Goal: Transaction & Acquisition: Purchase product/service

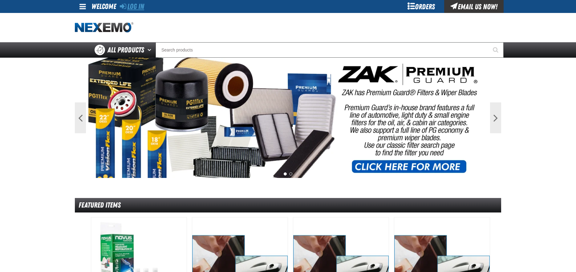
click at [140, 7] on link "Log In" at bounding box center [132, 6] width 24 height 9
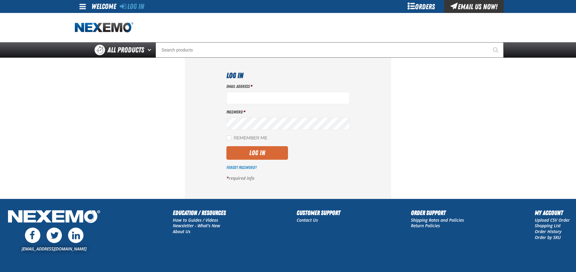
type input "[EMAIL_ADDRESS][DOMAIN_NAME]"
click at [244, 148] on button "Log In" at bounding box center [257, 153] width 62 height 14
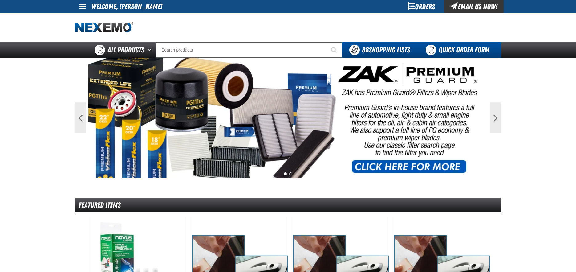
click at [454, 49] on link "Quick Order Form" at bounding box center [458, 49] width 83 height 15
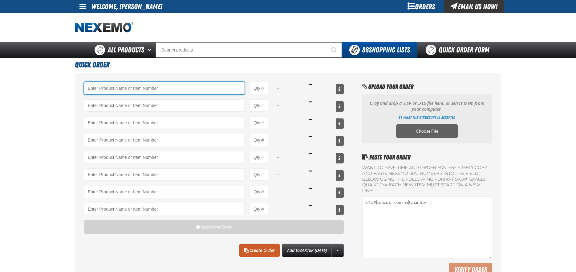
click at [115, 89] on input "Product" at bounding box center [164, 88] width 161 height 12
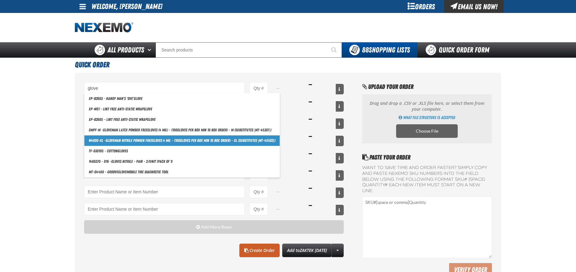
click at [203, 142] on link "N4000-XL - Glove man Nitrile Powder Free Glove s 4 mil - (100 glove s per box M…" at bounding box center [181, 140] width 195 height 10
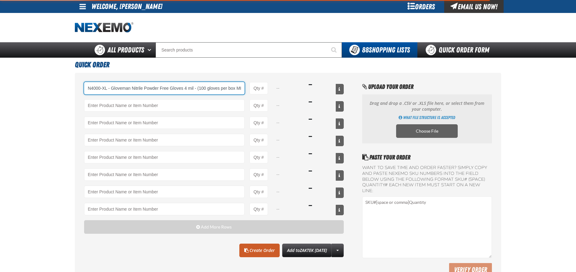
scroll to position [0, 39]
type input "N4000-XL - Gloveman Nitrile Powder Free Gloves 4 mil - (100 gloves per box MIN …"
type input "1"
select select "box"
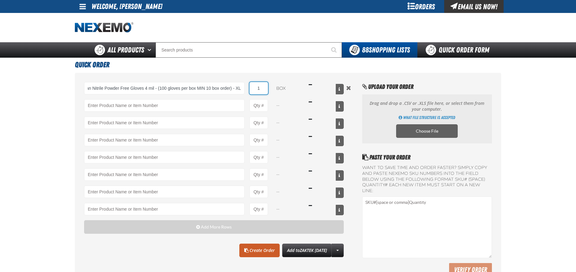
click at [262, 91] on input "1" at bounding box center [259, 88] width 18 height 12
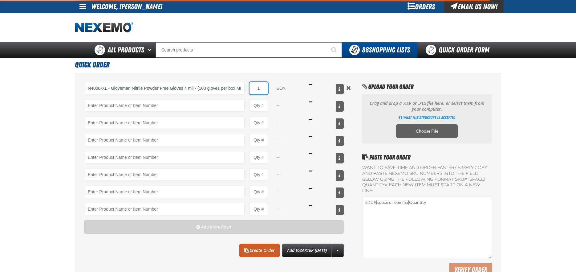
click at [262, 91] on input "1" at bounding box center [259, 88] width 18 height 12
type input "N4000-XL - Gloveman Nitrile Powder Free Gloves 4 mil - (100 gloves per box MIN …"
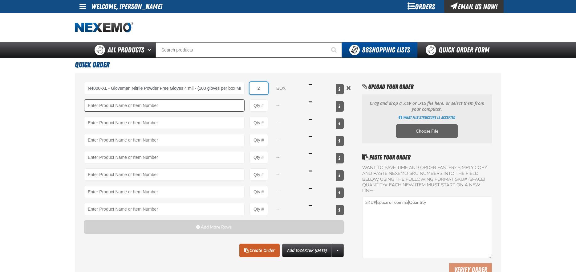
type input "2"
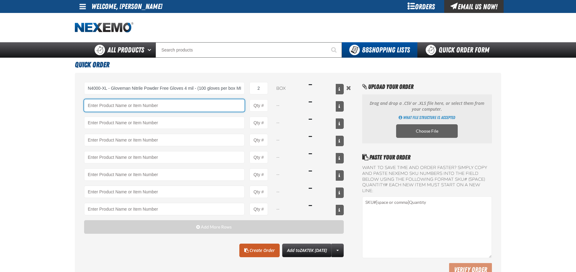
click at [179, 104] on input "Product" at bounding box center [164, 105] width 161 height 12
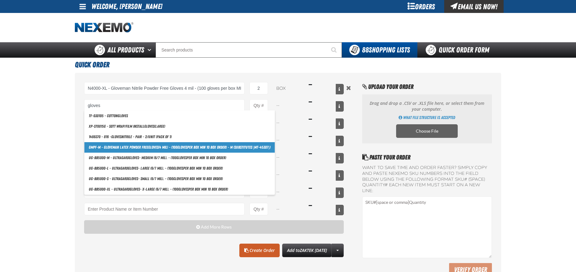
click at [173, 146] on link "GMPF-M - Gloveman Latex Powder Free Gloves (4 mil) - (100 gloves per box MIN 10…" at bounding box center [179, 147] width 190 height 10
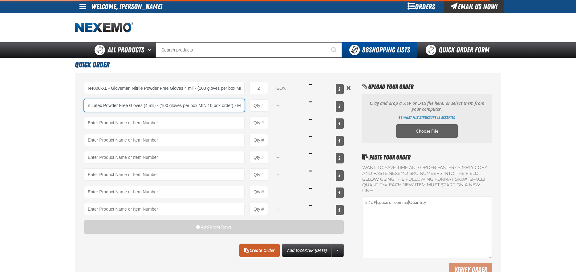
type input "GMPF-M - Gloveman Latex Powder Free Gloves (4 mil) - (100 gloves per box MIN 10…"
type input "1"
select select "box"
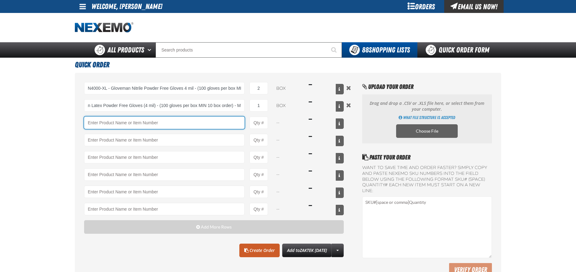
scroll to position [0, 0]
click at [156, 118] on input "Product" at bounding box center [164, 122] width 161 height 12
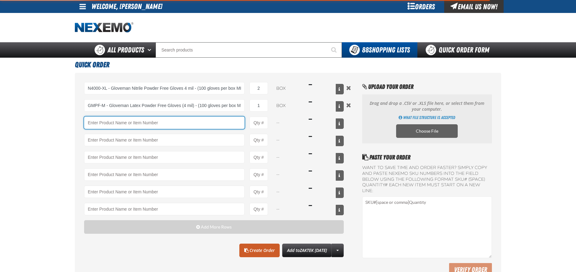
type input "GMPF-M - Gloveman Latex Powder Free Gloves (4 mil) - (100 gloves per box MIN 10…"
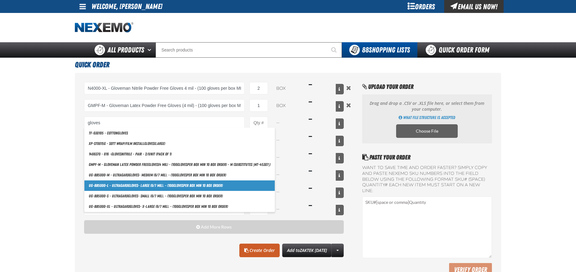
click at [164, 183] on link "UG-BB5000-L - Ultragard gloves - Large (6/7 mil). - (100 gloves per box MIN 10 …" at bounding box center [179, 185] width 190 height 10
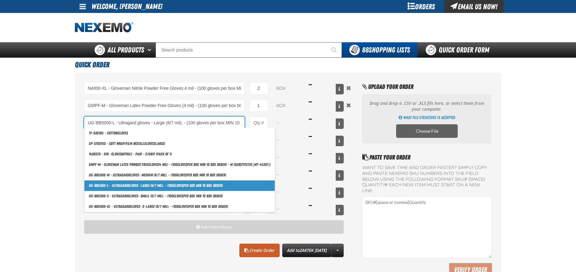
scroll to position [0, 20]
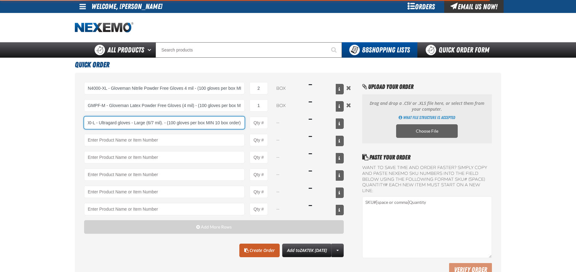
type input "UG-BB5000-L - Ultragard gloves - Large (6/7 mil). - (100 gloves per box MIN 10 …"
type input "1"
select select "box"
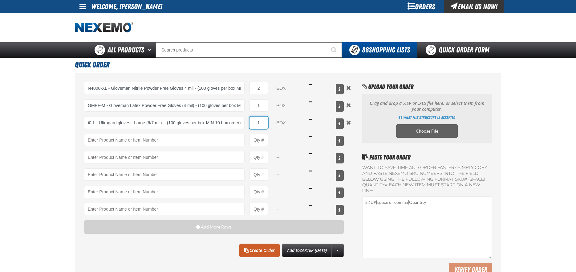
click at [262, 125] on input "1" at bounding box center [259, 122] width 18 height 12
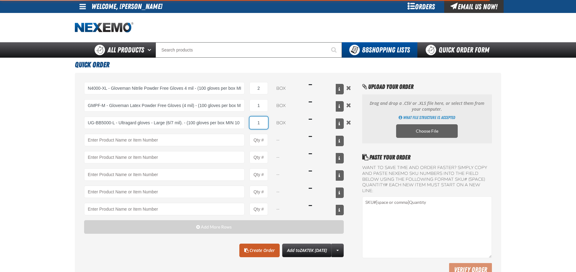
type input "UG-BB5000-L - Ultragard gloves - Large (6/7 mil). - (100 gloves per box MIN 10 …"
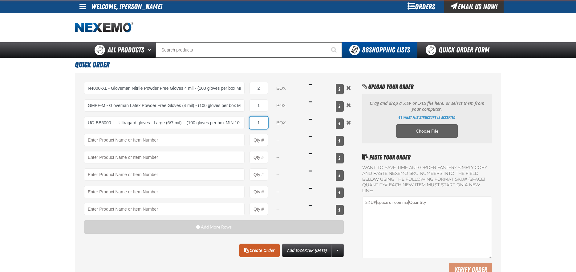
click at [262, 125] on input "1" at bounding box center [259, 122] width 18 height 12
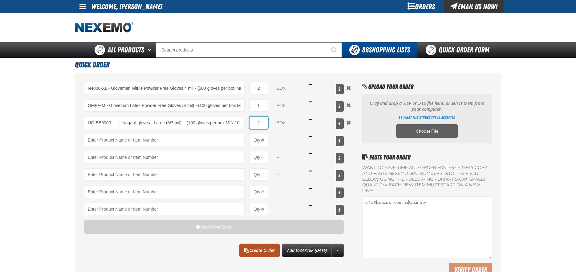
type input "2"
click at [262, 250] on link "Create Order" at bounding box center [259, 250] width 40 height 14
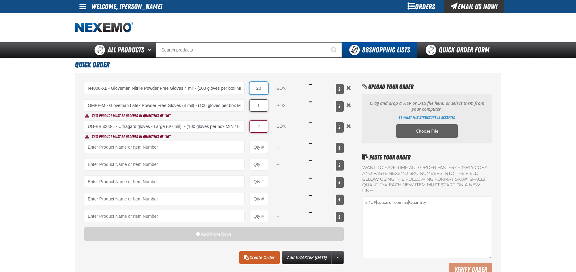
type input "20"
click at [262, 108] on input "1" at bounding box center [259, 105] width 18 height 12
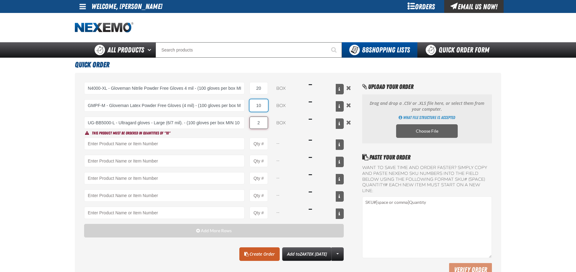
type input "10"
click at [262, 122] on input "2" at bounding box center [259, 122] width 18 height 12
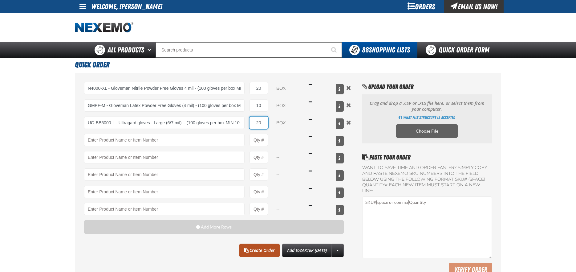
type input "20"
click at [260, 249] on link "Create Order" at bounding box center [259, 250] width 40 height 14
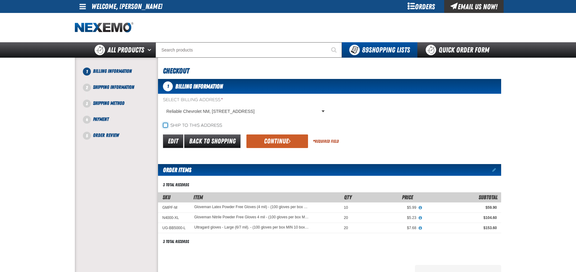
click at [167, 126] on input "Ship to this address" at bounding box center [165, 125] width 5 height 5
checkbox input "true"
click at [274, 140] on button "Continue" at bounding box center [277, 141] width 62 height 14
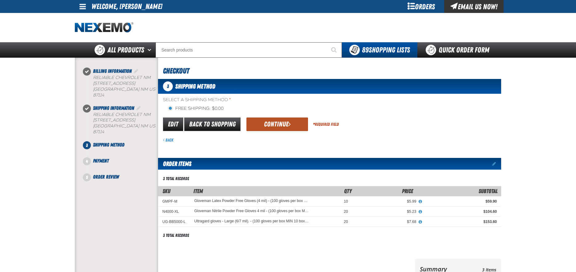
click at [279, 125] on button "Continue" at bounding box center [277, 124] width 62 height 14
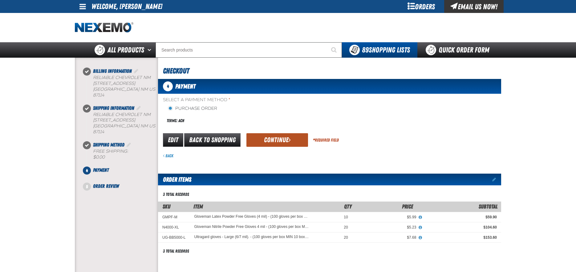
click at [280, 140] on button "Continue" at bounding box center [277, 140] width 62 height 14
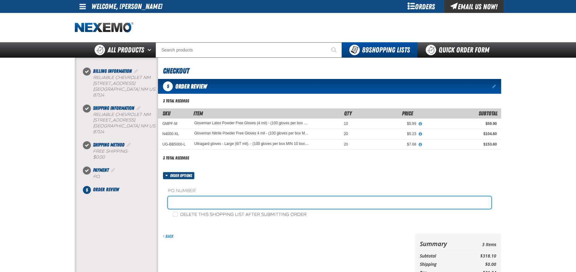
click at [173, 200] on input "text" at bounding box center [329, 202] width 323 height 12
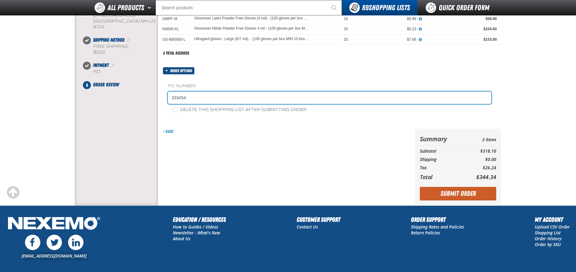
scroll to position [92, 0]
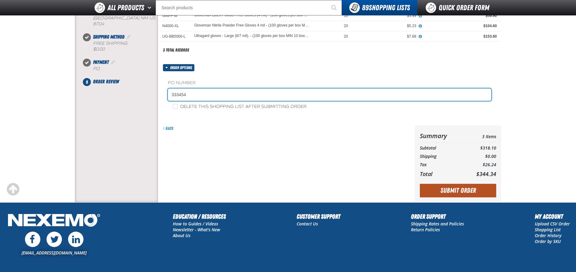
type input "333454"
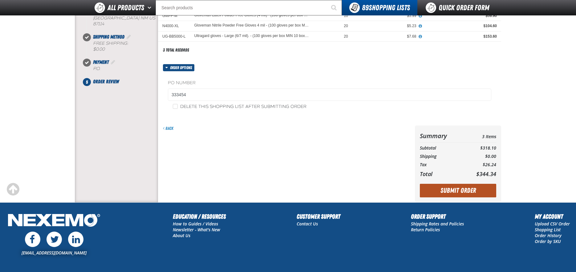
click at [460, 188] on button "Submit Order" at bounding box center [458, 191] width 76 height 14
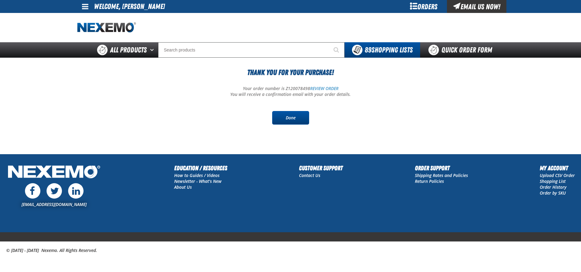
click at [290, 115] on link "Done" at bounding box center [290, 118] width 37 height 14
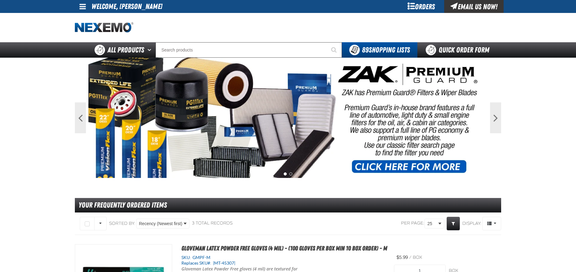
click at [85, 8] on span at bounding box center [82, 6] width 6 height 7
click at [87, 30] on link "Sign Out Sign Out" at bounding box center [88, 30] width 21 height 6
